Goal: Task Accomplishment & Management: Manage account settings

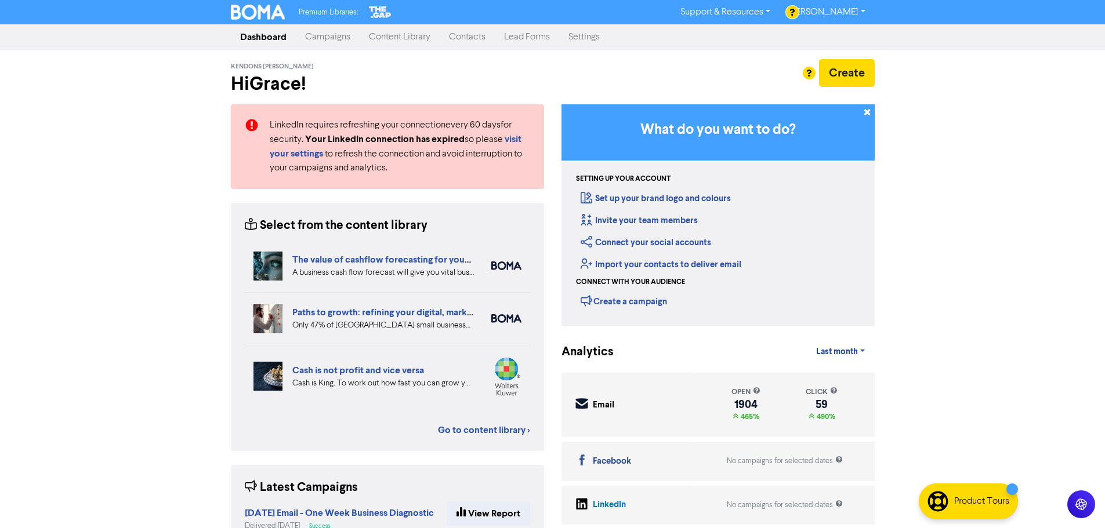
drag, startPoint x: 475, startPoint y: 34, endPoint x: 556, endPoint y: 41, distance: 81.5
click at [475, 34] on link "Contacts" at bounding box center [467, 37] width 55 height 23
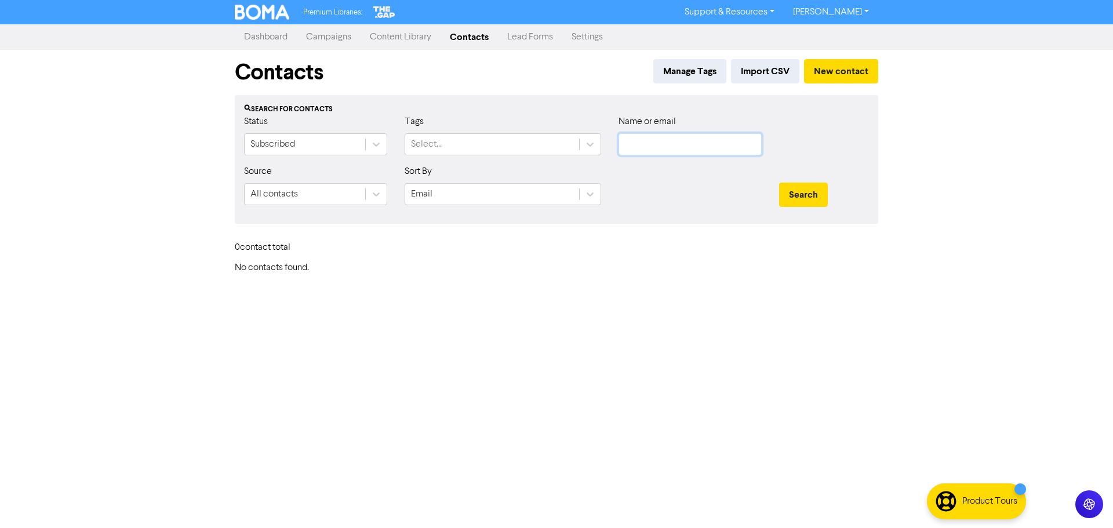
click at [708, 142] on input "text" at bounding box center [690, 144] width 143 height 22
paste input "[PERSON_NAME]"
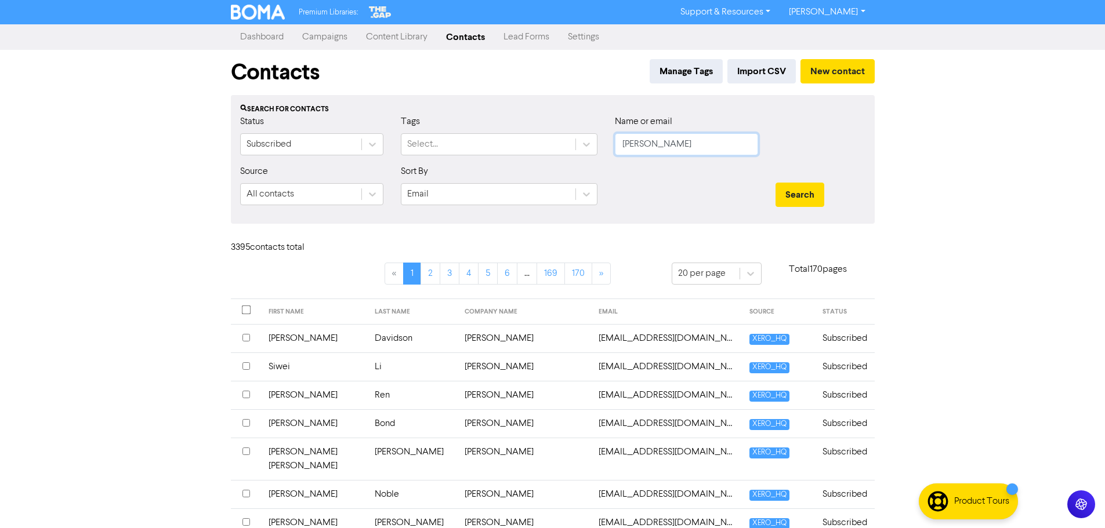
click at [669, 145] on input "[PERSON_NAME]" at bounding box center [686, 144] width 143 height 22
click at [666, 146] on input "[PERSON_NAME]" at bounding box center [686, 144] width 143 height 22
type input "[PERSON_NAME]"
click at [826, 187] on div "Search" at bounding box center [820, 195] width 90 height 24
click at [797, 195] on button "Search" at bounding box center [799, 195] width 49 height 24
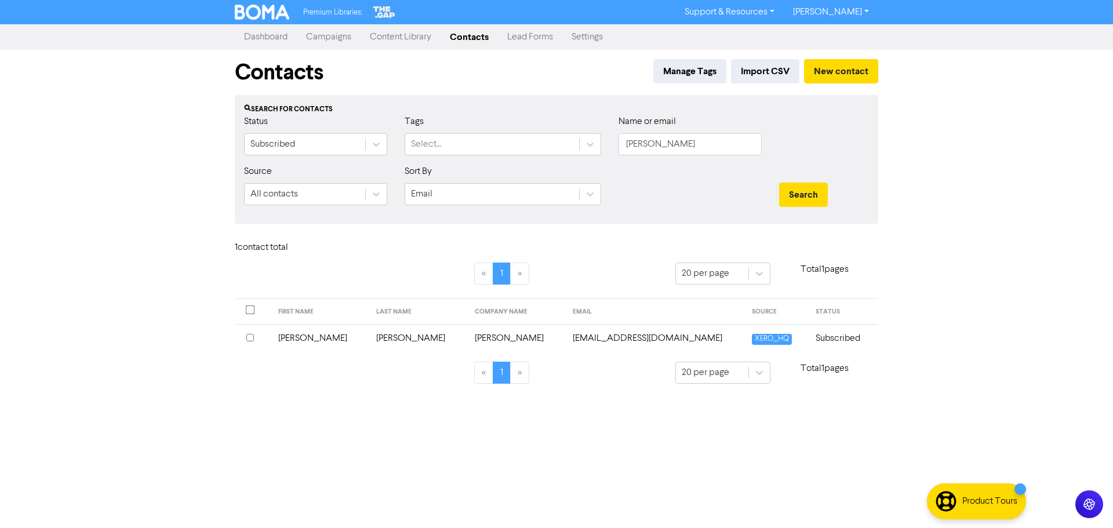
click at [468, 329] on td "[PERSON_NAME]" at bounding box center [517, 338] width 99 height 28
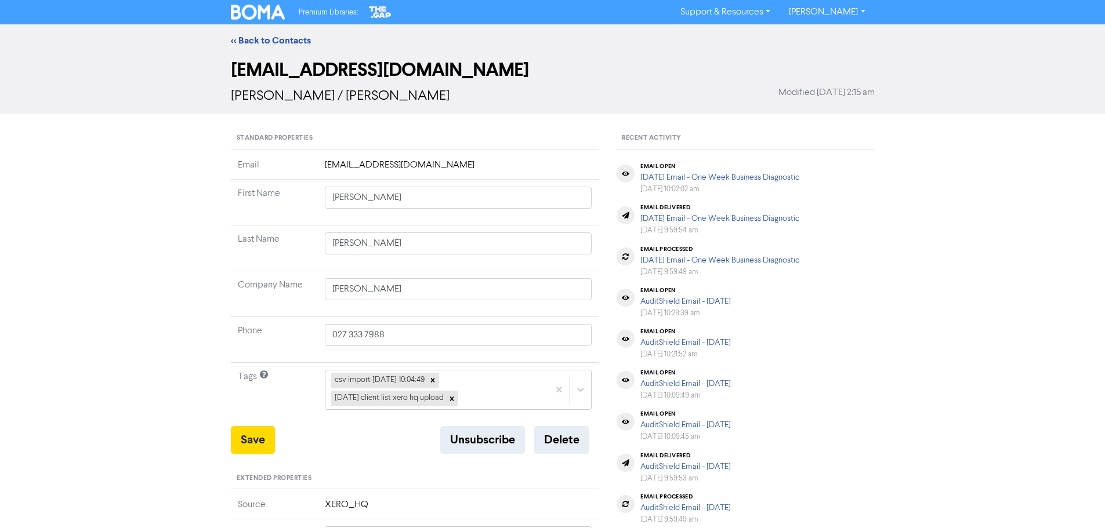
click at [406, 212] on td "[PERSON_NAME]" at bounding box center [458, 203] width 281 height 46
click at [406, 204] on input "[PERSON_NAME]" at bounding box center [458, 198] width 267 height 22
type input "[PERSON_NAME]"
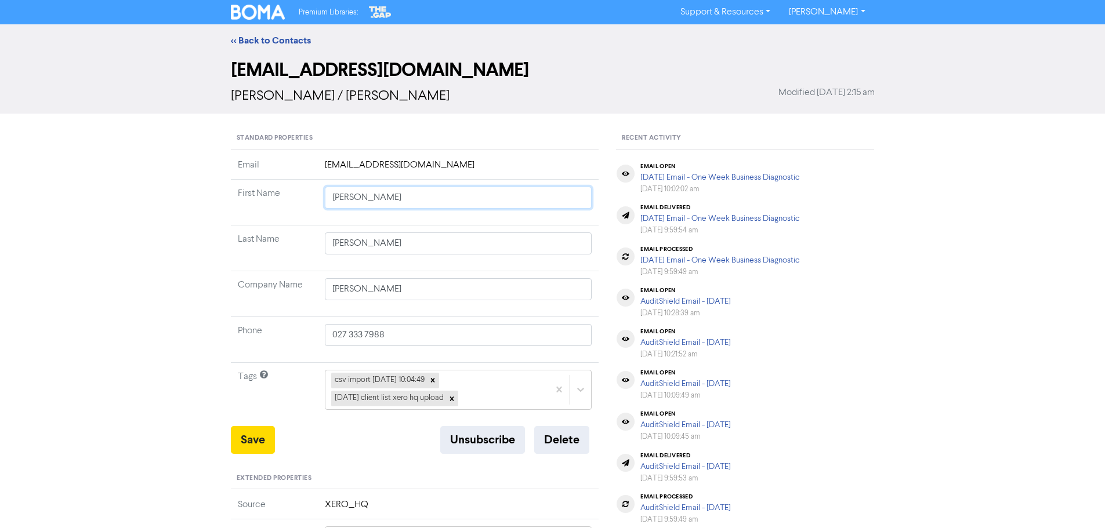
type input "[PERSON_NAME]"
click at [246, 435] on button "Save" at bounding box center [253, 440] width 44 height 28
click at [262, 41] on link "<< Back to Contacts" at bounding box center [271, 41] width 80 height 12
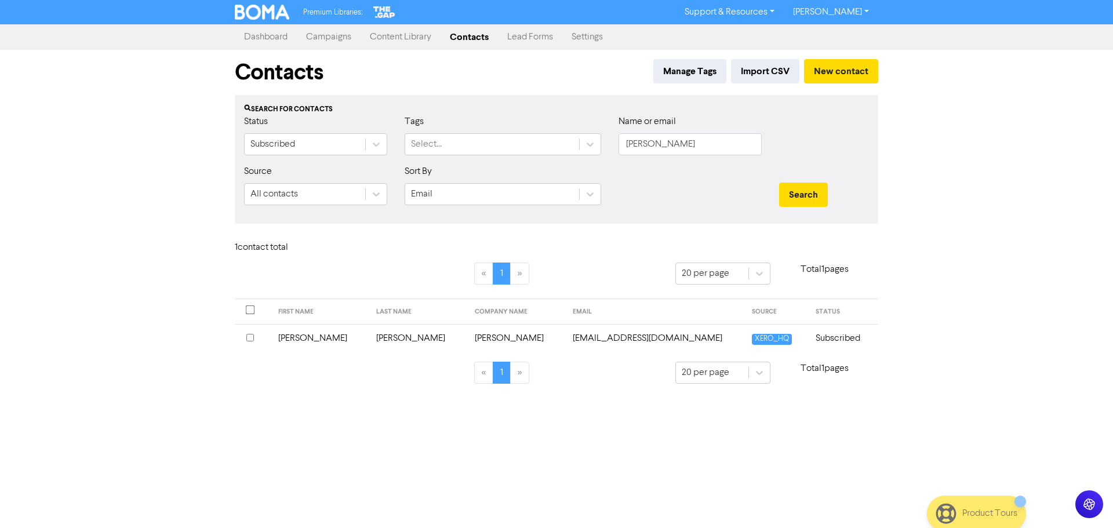
click at [693, 132] on div "Name or email [PERSON_NAME]" at bounding box center [690, 135] width 143 height 41
click at [468, 340] on td "[PERSON_NAME]" at bounding box center [517, 338] width 99 height 28
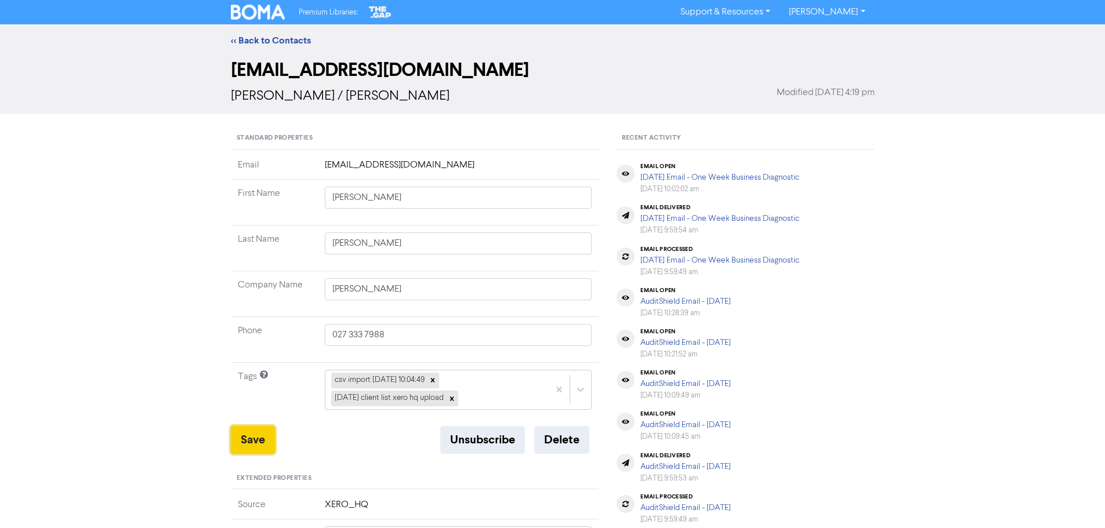
click at [247, 438] on button "Save" at bounding box center [253, 440] width 44 height 28
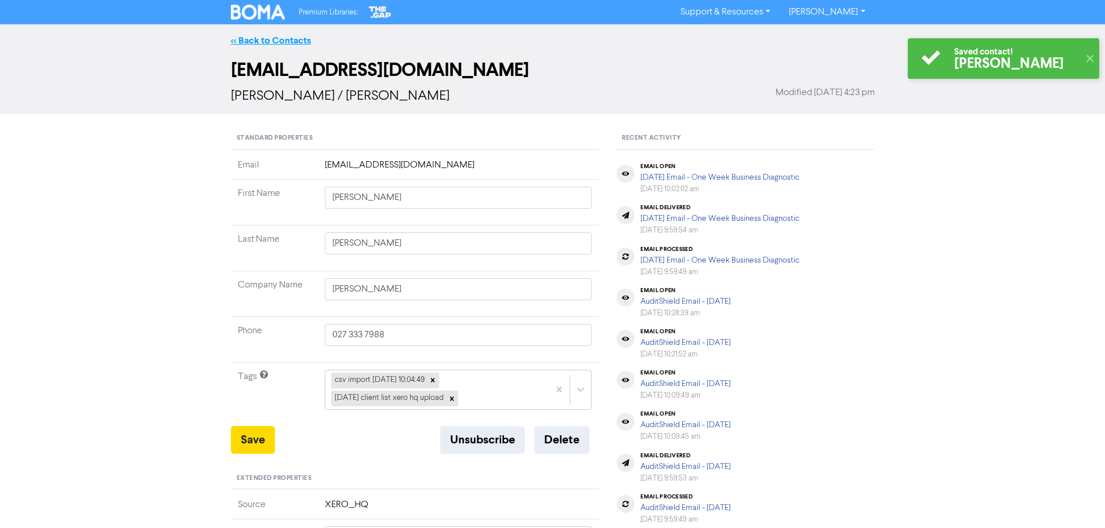
click at [290, 42] on link "<< Back to Contacts" at bounding box center [271, 41] width 80 height 12
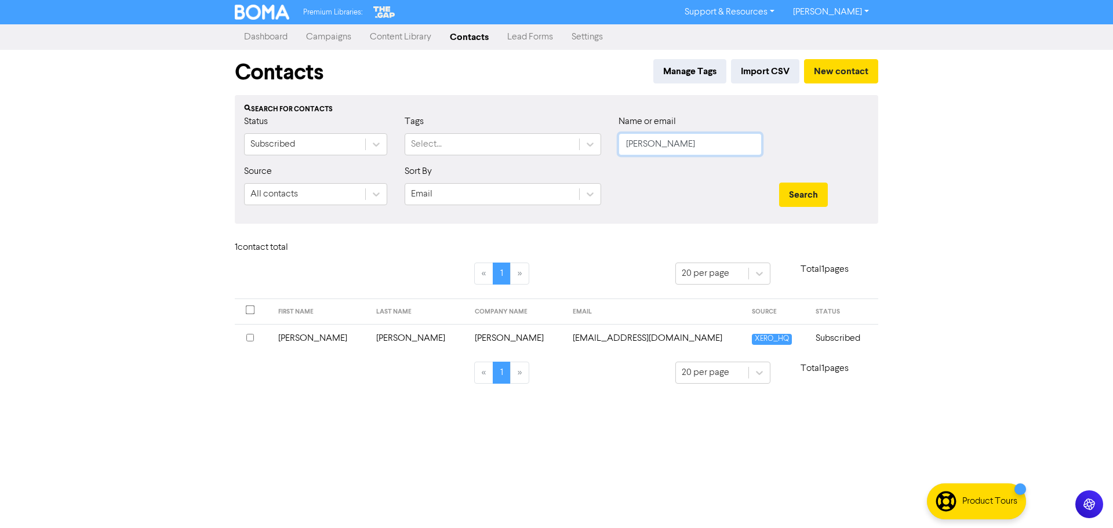
click at [703, 148] on input "[PERSON_NAME]" at bounding box center [690, 144] width 143 height 22
type input "[PERSON_NAME]"
click at [779, 183] on button "Search" at bounding box center [803, 195] width 49 height 24
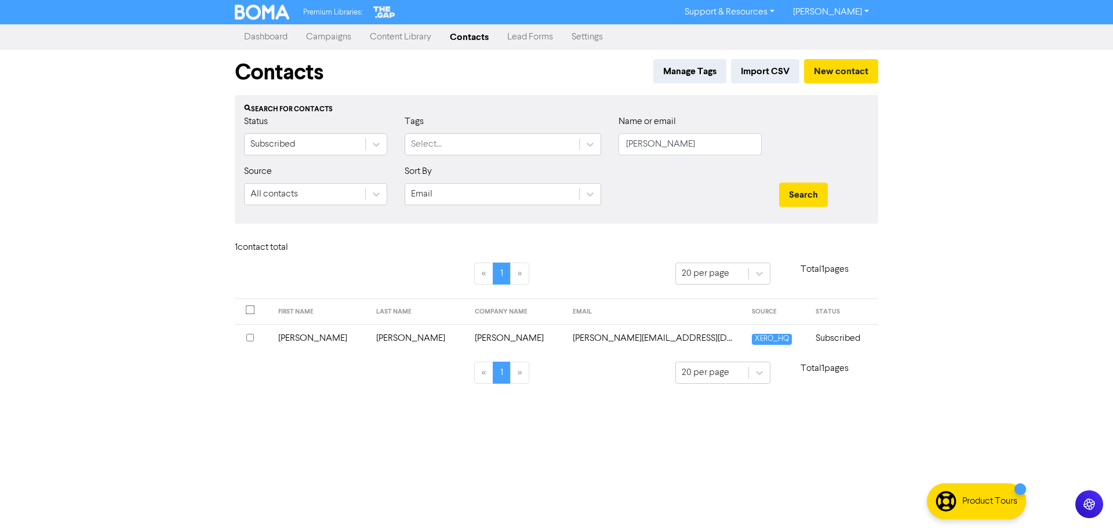
click at [567, 336] on td "[PERSON_NAME][EMAIL_ADDRESS][DOMAIN_NAME]" at bounding box center [655, 338] width 179 height 28
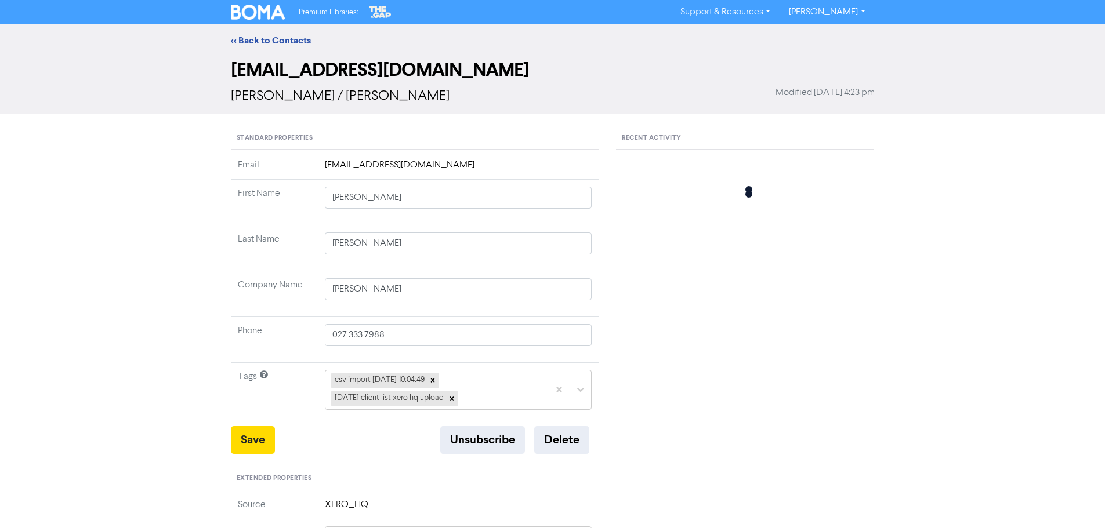
type input "[PERSON_NAME]"
type input "027 630 6996"
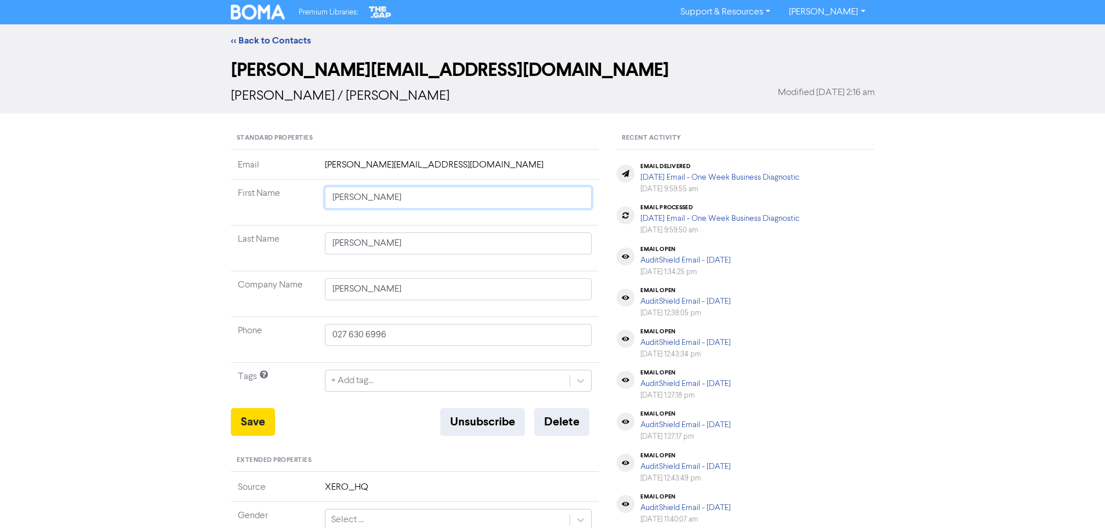
click at [424, 197] on input "[PERSON_NAME]" at bounding box center [458, 198] width 267 height 22
type input "Kat"
type input "Kath"
type input "[PERSON_NAME]"
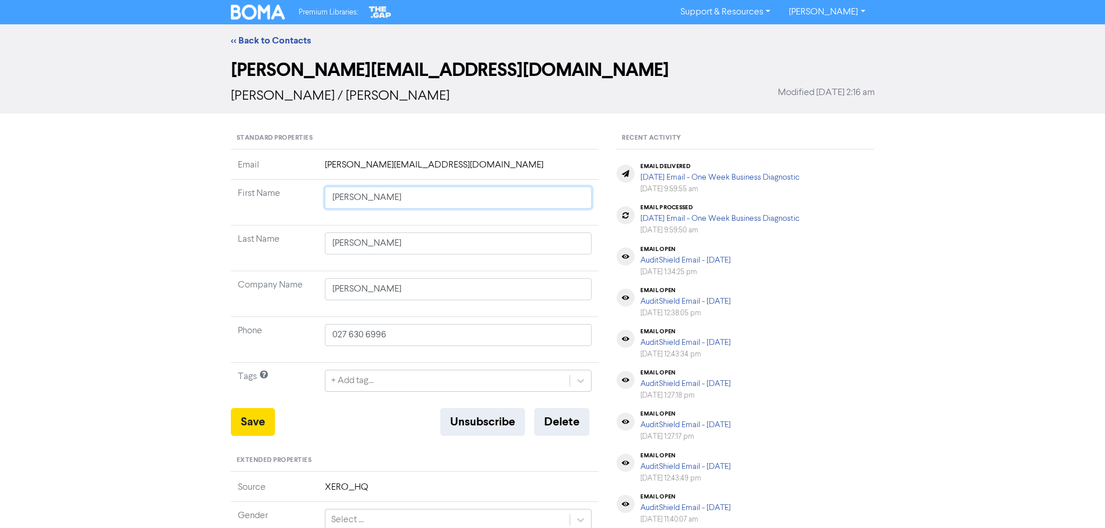
type input "[PERSON_NAME]"
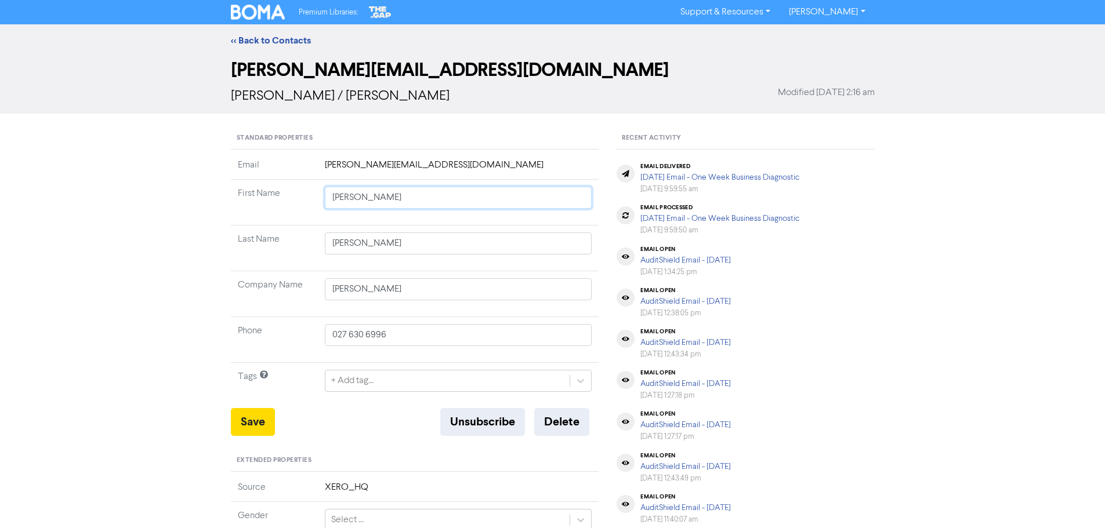
type input "[PERSON_NAME] [PERSON_NAME]"
type input "[PERSON_NAME]"
type input "[PERSON_NAME] [PERSON_NAME]"
type input "[PERSON_NAME]"
type input "[PERSON_NAME] [PERSON_NAME]"
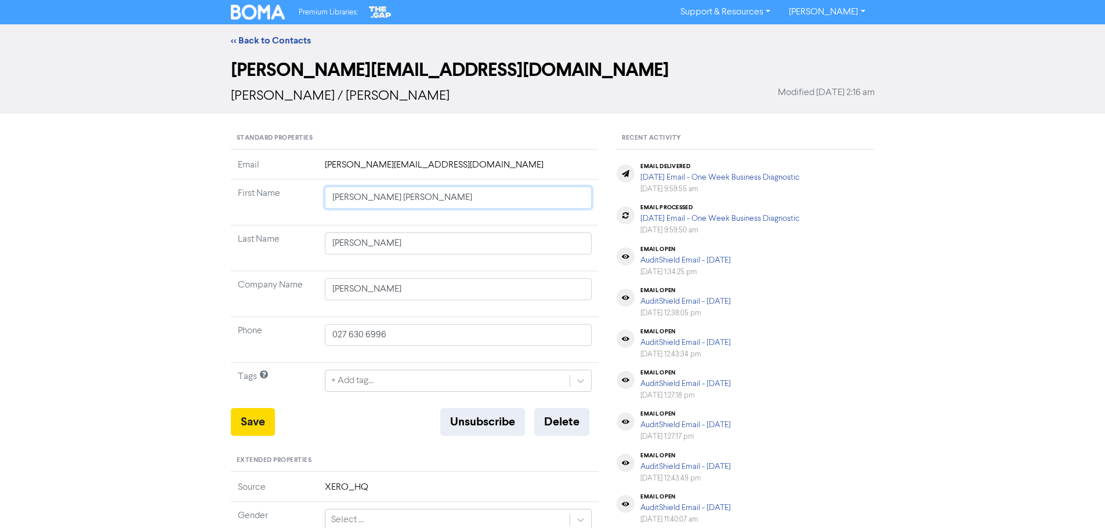
type input "[PERSON_NAME]"
type input "[PERSON_NAME] [PERSON_NAME]"
type input "[PERSON_NAME]"
type input "[PERSON_NAME] [PERSON_NAME]"
type input "[PERSON_NAME]"
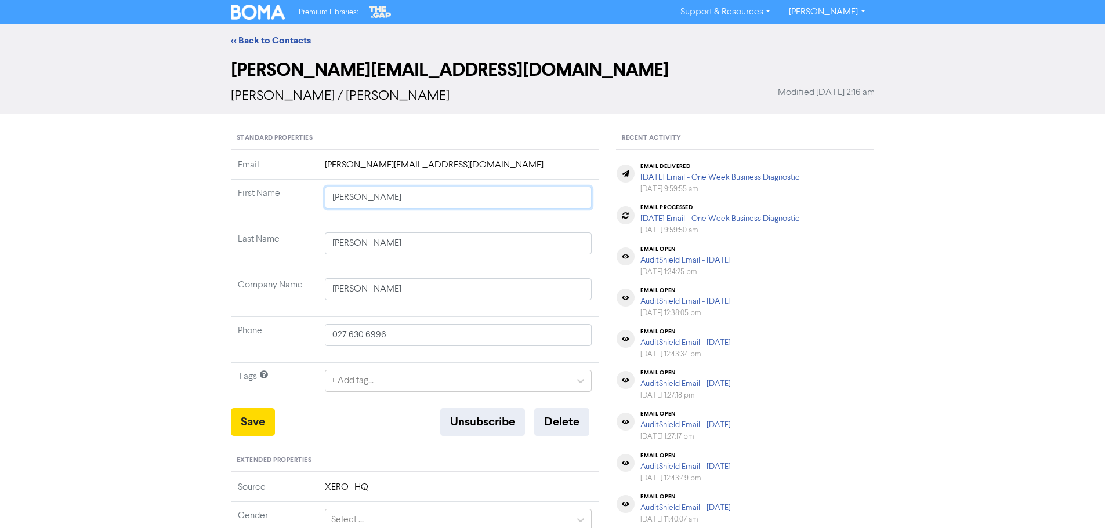
type input "[PERSON_NAME]"
click at [424, 201] on input "[PERSON_NAME]" at bounding box center [458, 198] width 267 height 22
type input "[PERSON_NAME]"
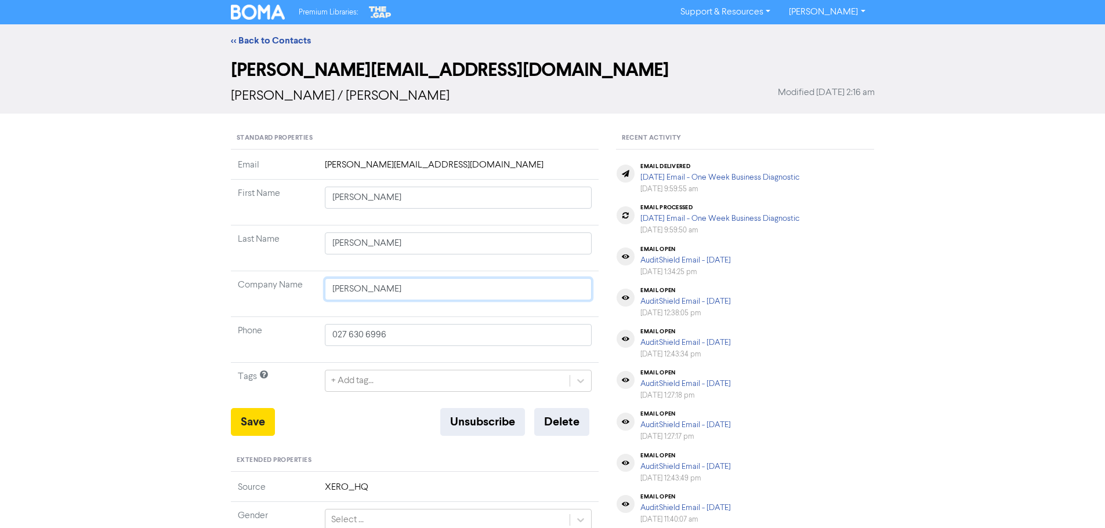
click at [391, 288] on input "[PERSON_NAME]" at bounding box center [458, 289] width 267 height 22
paste input "[PERSON_NAME]"
type input "[PERSON_NAME]"
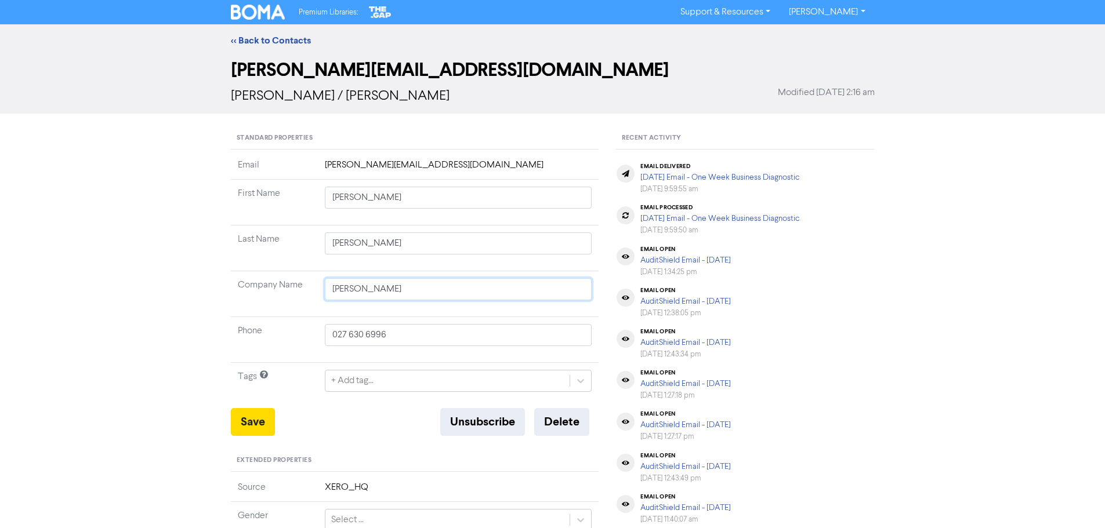
type input "[PERSON_NAME]"
type input "[PERSON_NAME] p"
type input "[PERSON_NAME] pa"
type input "[PERSON_NAME] par"
type input "[PERSON_NAME] park"
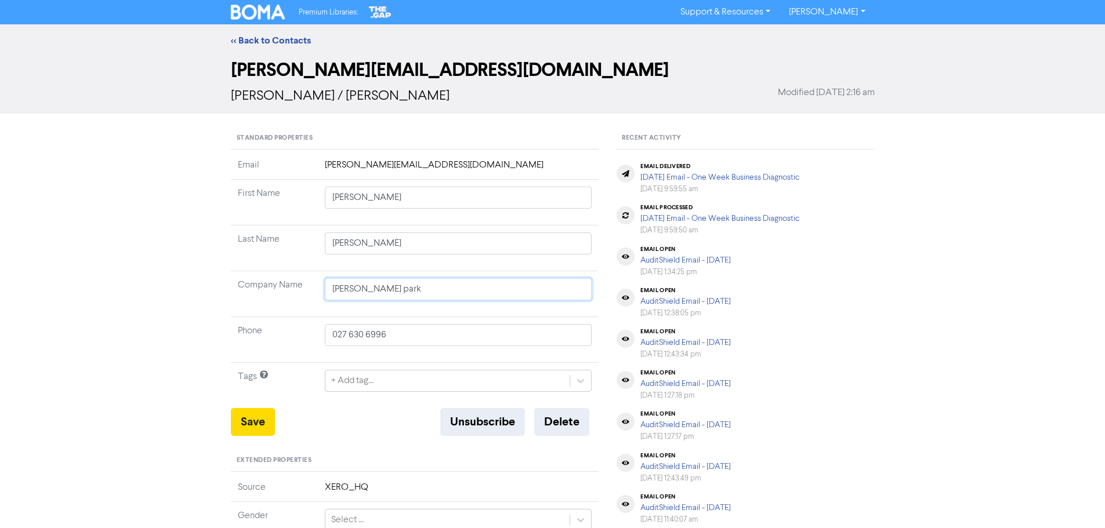
type input "[PERSON_NAME] [PERSON_NAME]"
type input "[PERSON_NAME]"
type input "[PERSON_NAME] [PERSON_NAME]"
type input "[PERSON_NAME] park"
type input "[PERSON_NAME] par"
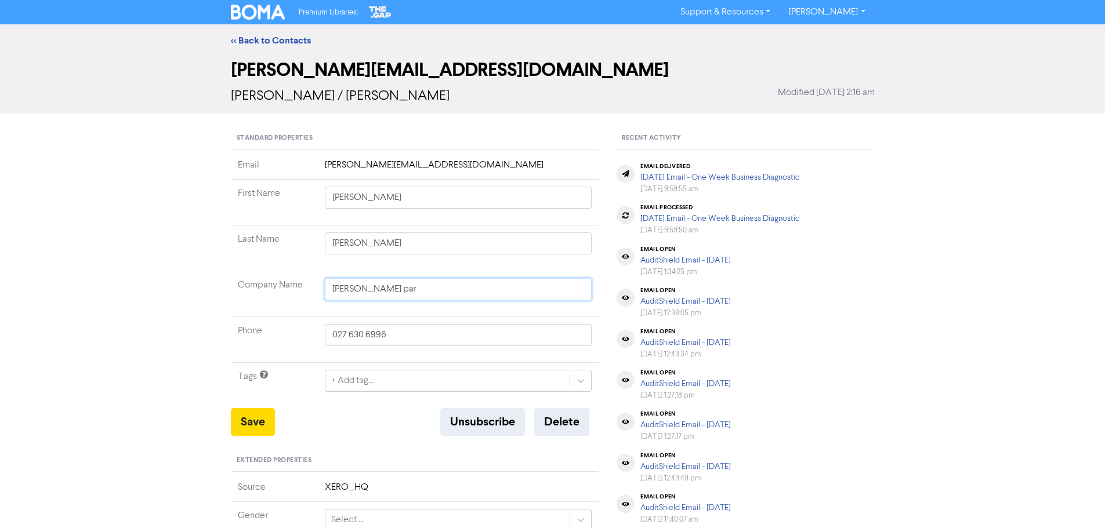
type input "[PERSON_NAME] pa"
type input "[PERSON_NAME] p"
type input "[PERSON_NAME]"
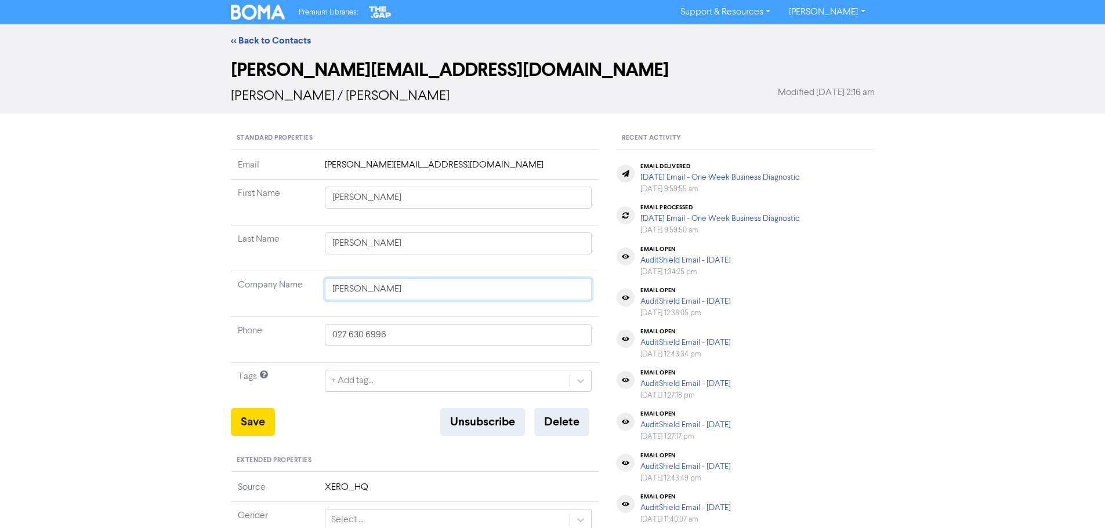
type input "[PERSON_NAME] [PERSON_NAME]"
type input "[PERSON_NAME]"
type input "[PERSON_NAME] [PERSON_NAME]"
type input "[PERSON_NAME]"
type input "[PERSON_NAME] Park"
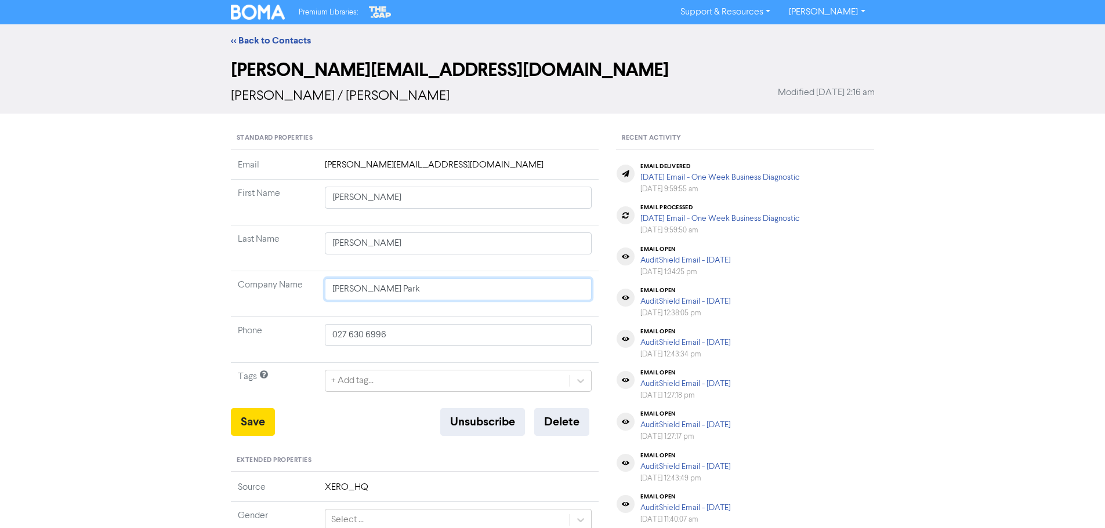
type input "[PERSON_NAME] [PERSON_NAME]"
type input "[PERSON_NAME] Park"
type input "[PERSON_NAME]"
type input "[PERSON_NAME] [PERSON_NAME]"
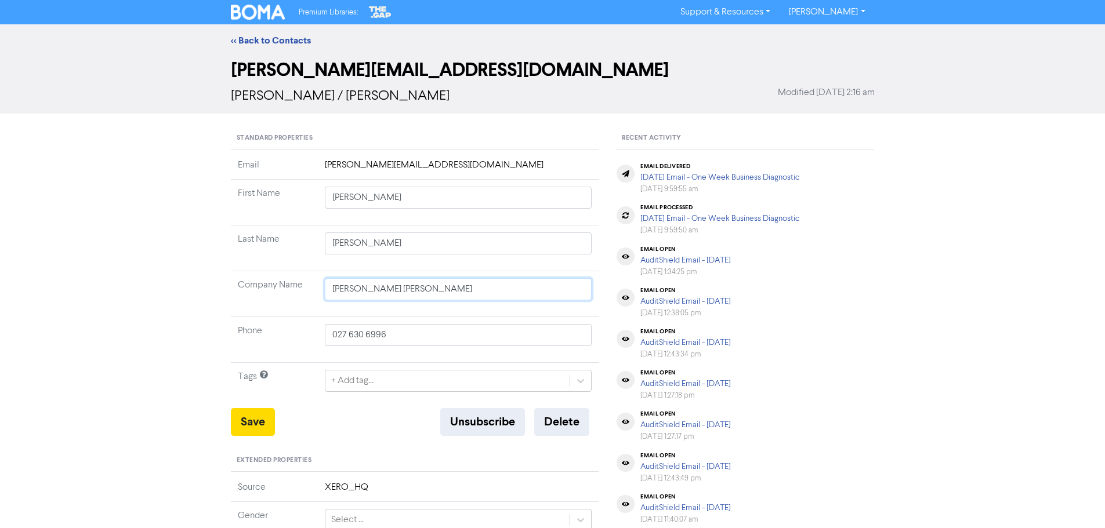
type input "[PERSON_NAME]"
type input "[PERSON_NAME] [PERSON_NAME]"
click at [266, 431] on button "Save" at bounding box center [253, 422] width 44 height 28
